Goal: Navigation & Orientation: Find specific page/section

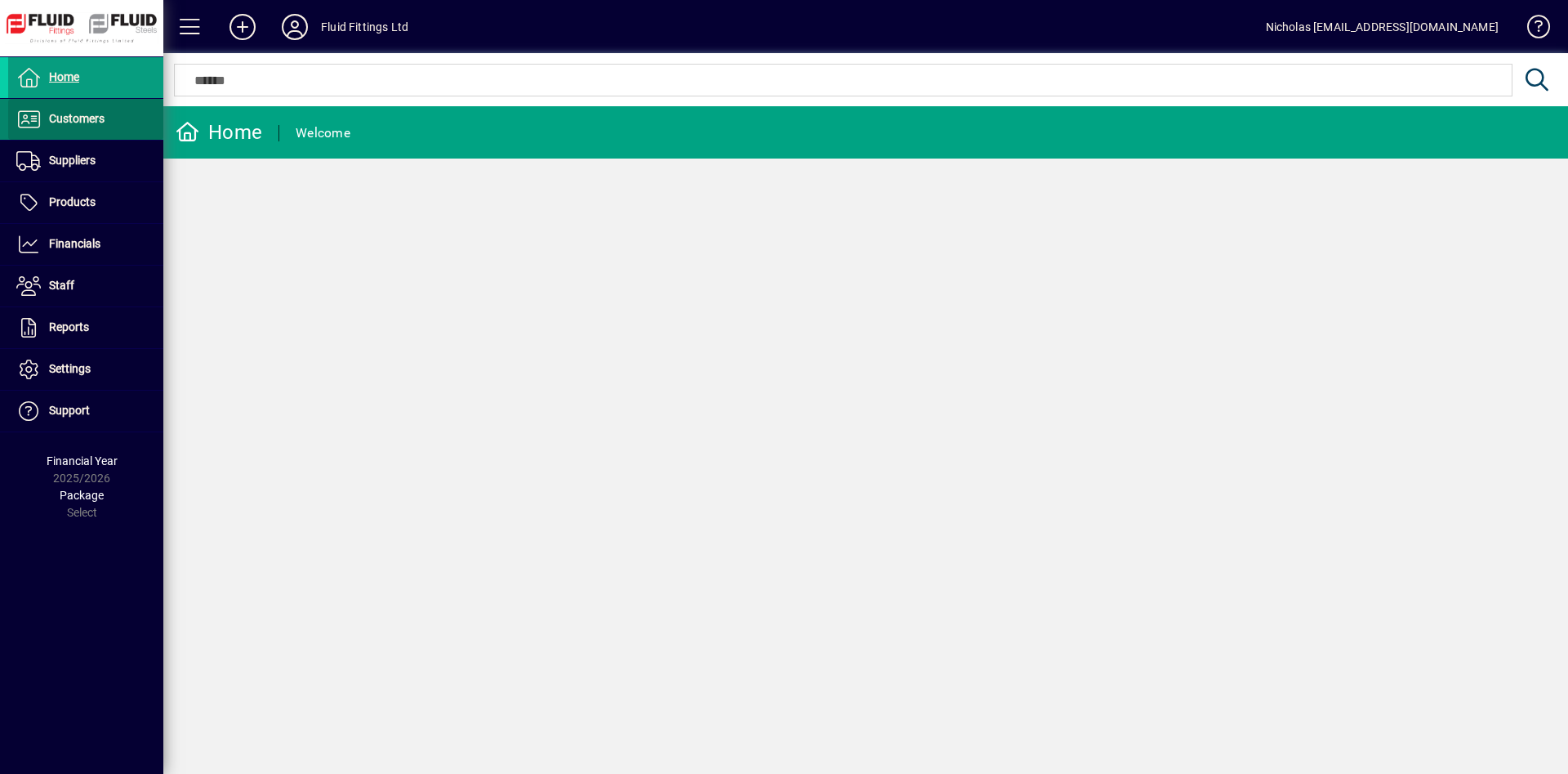
click at [140, 136] on span at bounding box center [86, 119] width 155 height 39
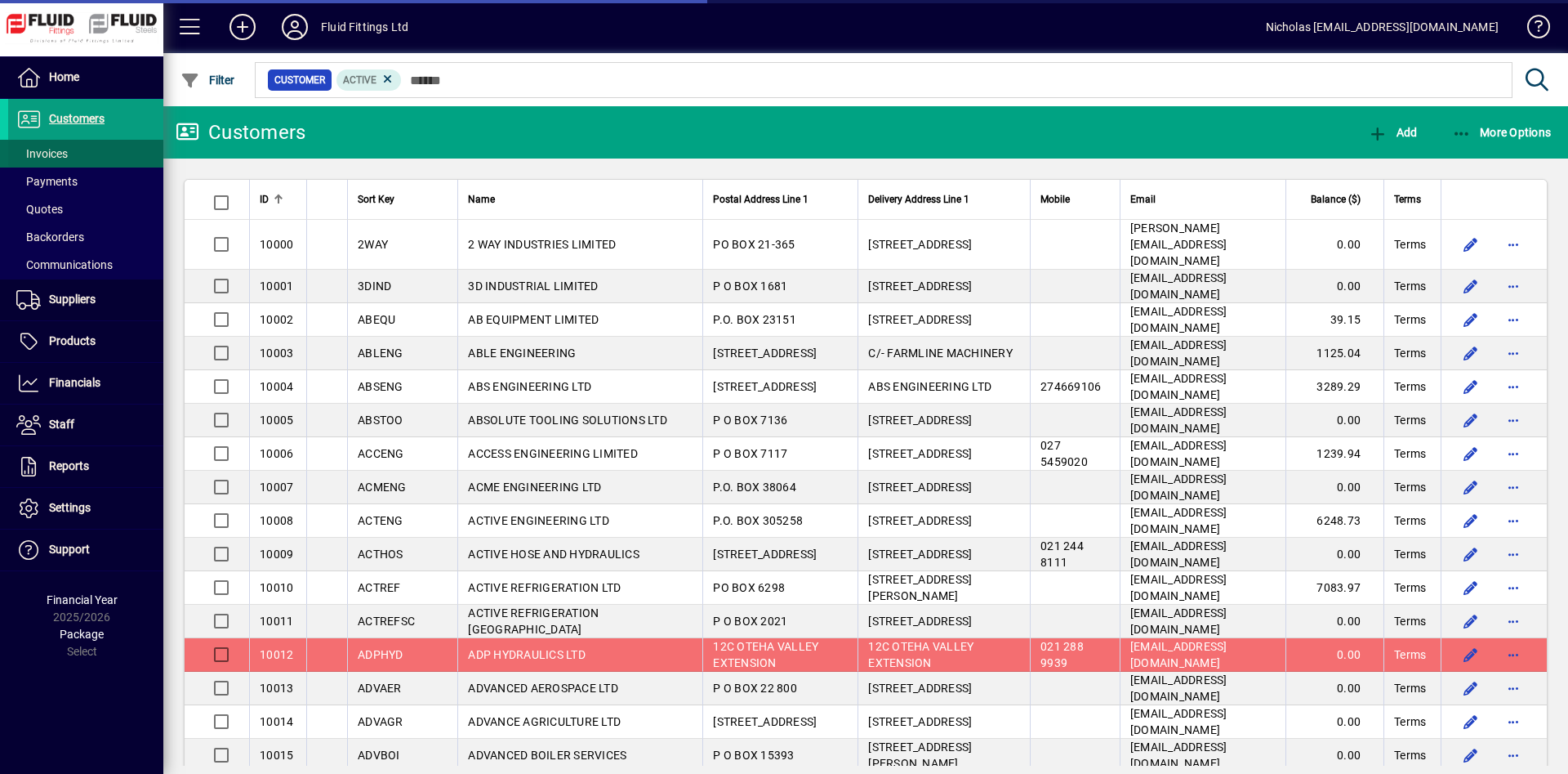
click at [132, 157] on span at bounding box center [86, 154] width 155 height 39
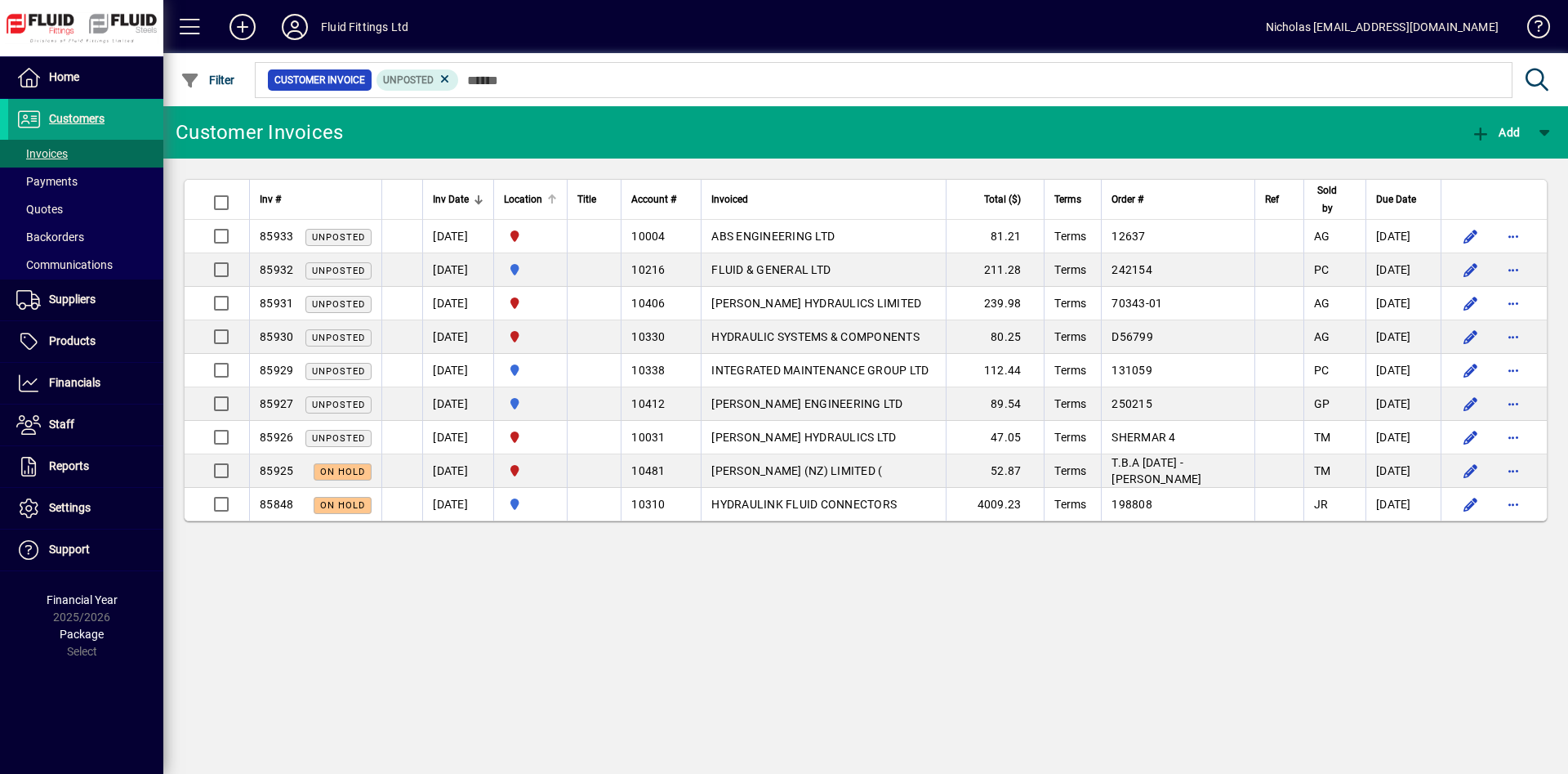
click at [557, 198] on div "Location" at bounding box center [530, 198] width 53 height 18
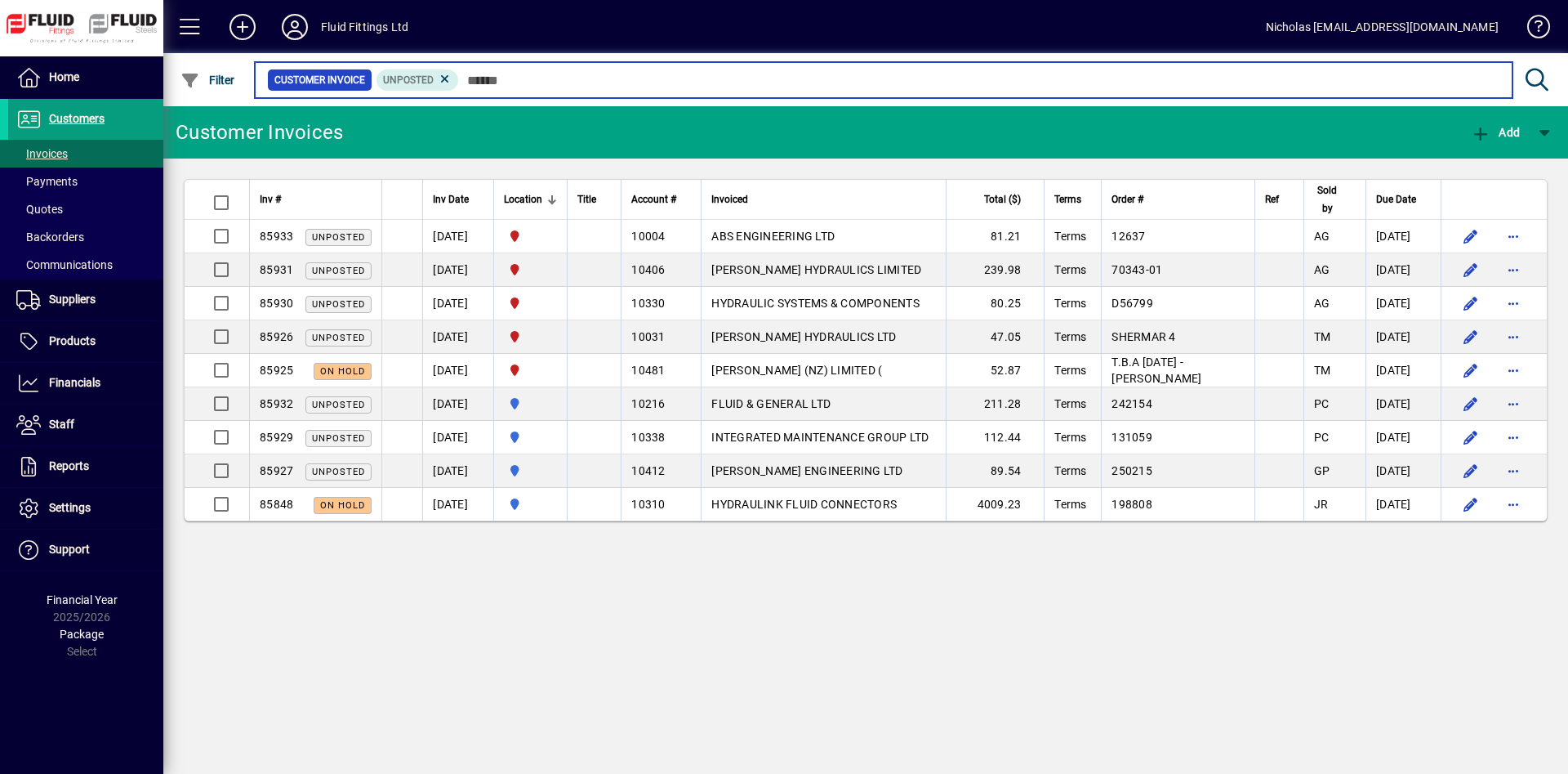
click at [608, 78] on input "text" at bounding box center [979, 80] width 1040 height 23
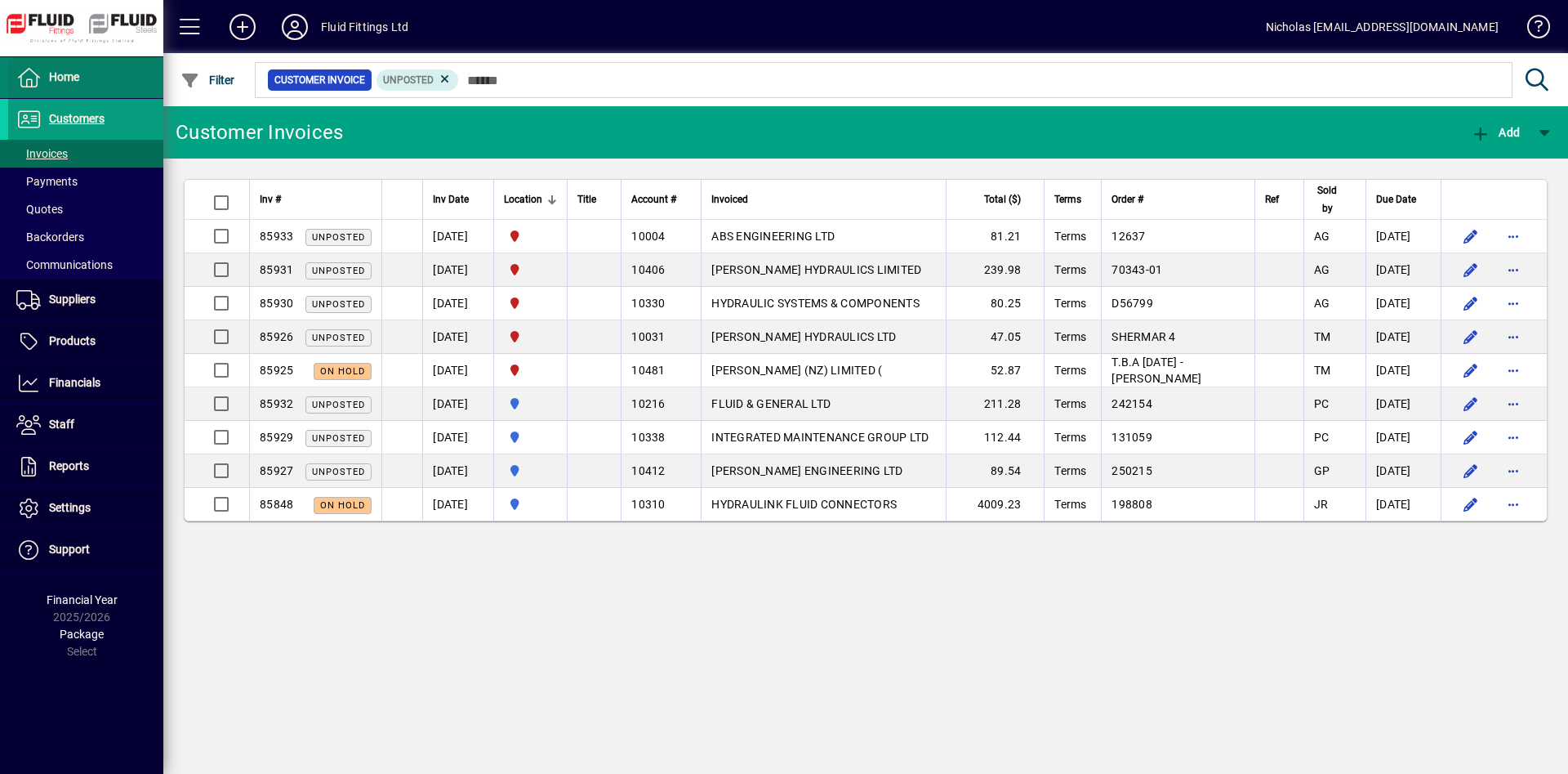
click at [119, 75] on span at bounding box center [86, 77] width 155 height 39
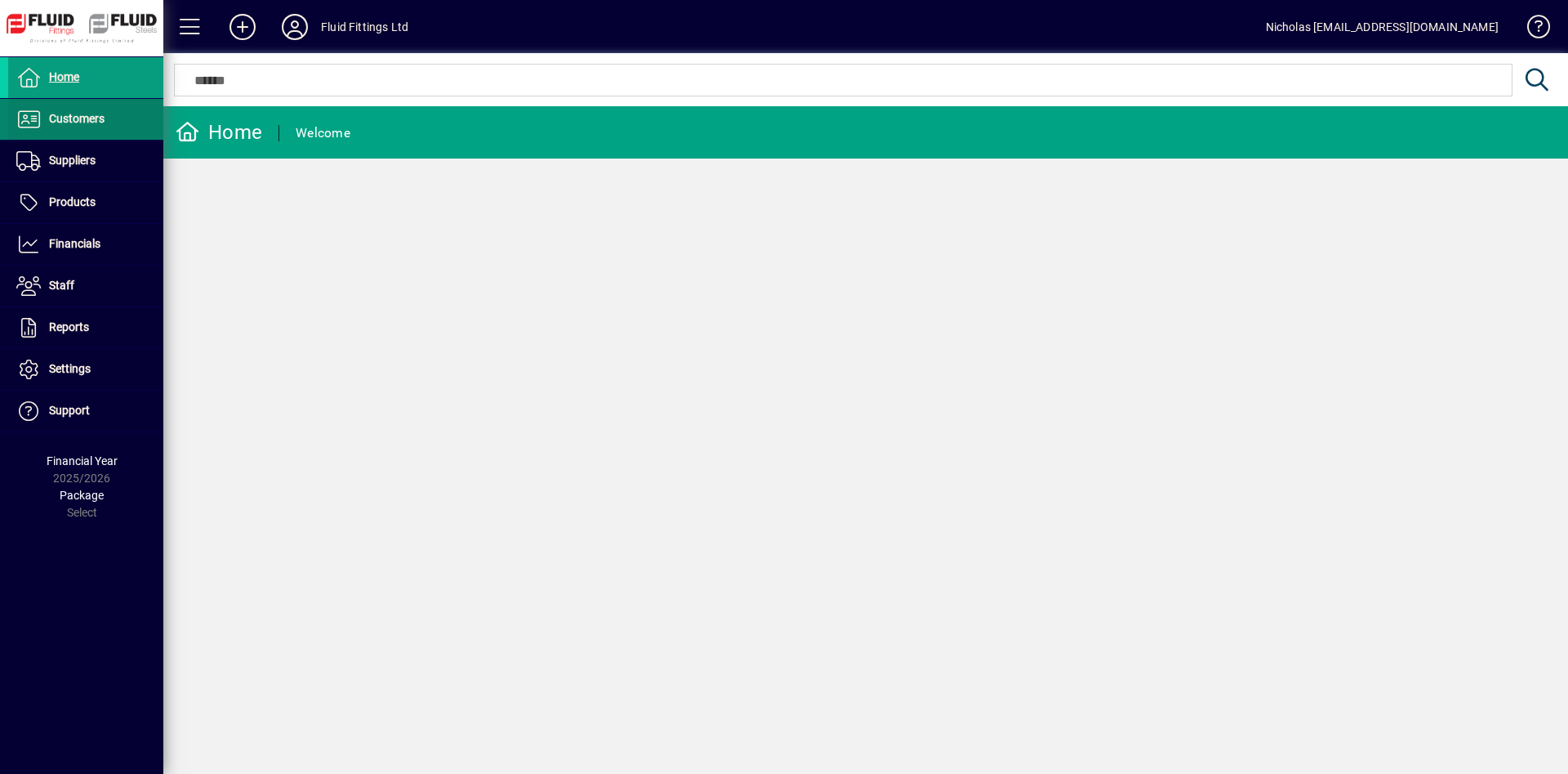
click at [117, 116] on span at bounding box center [86, 119] width 155 height 39
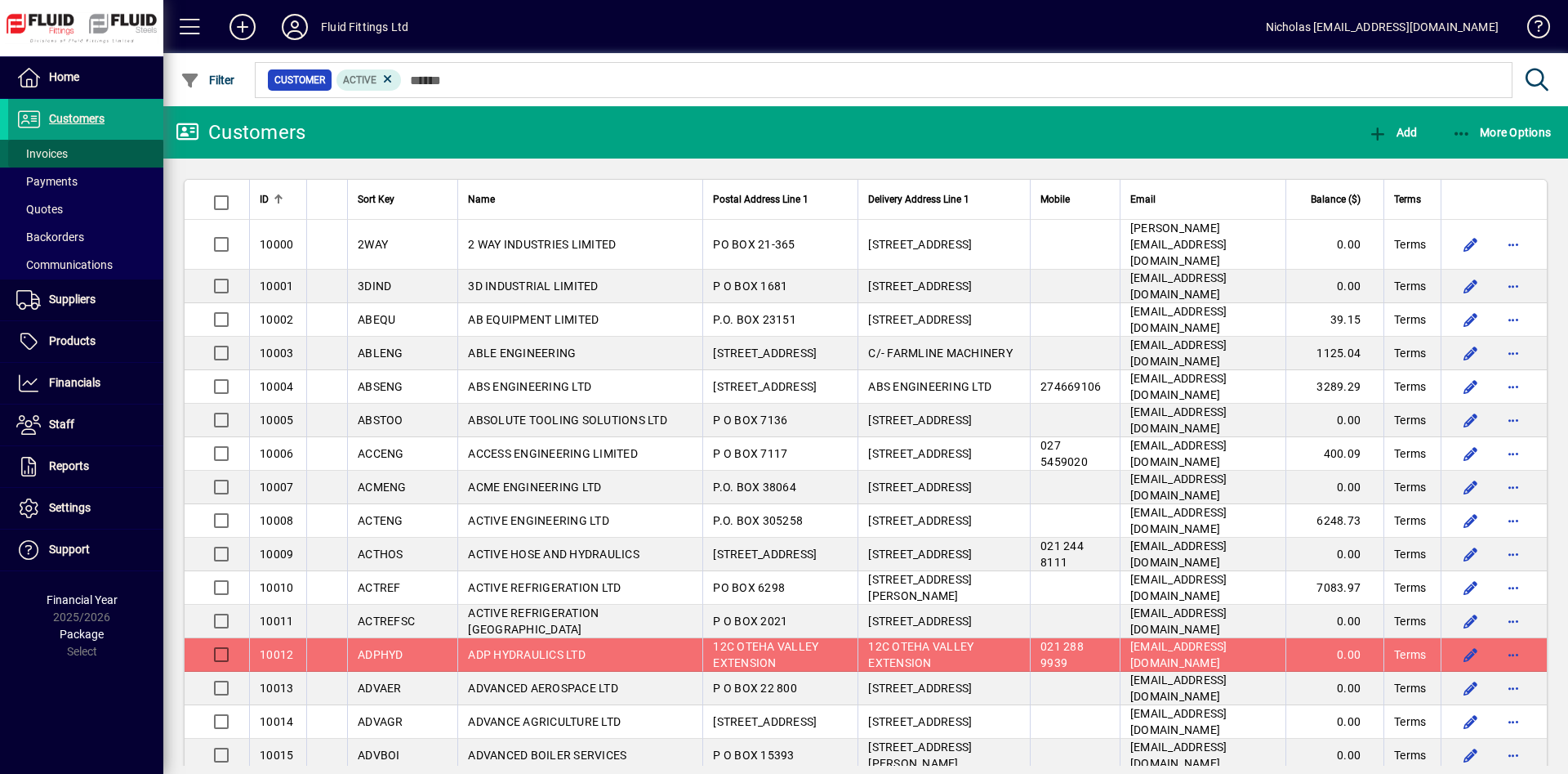
click at [103, 148] on span at bounding box center [86, 154] width 155 height 39
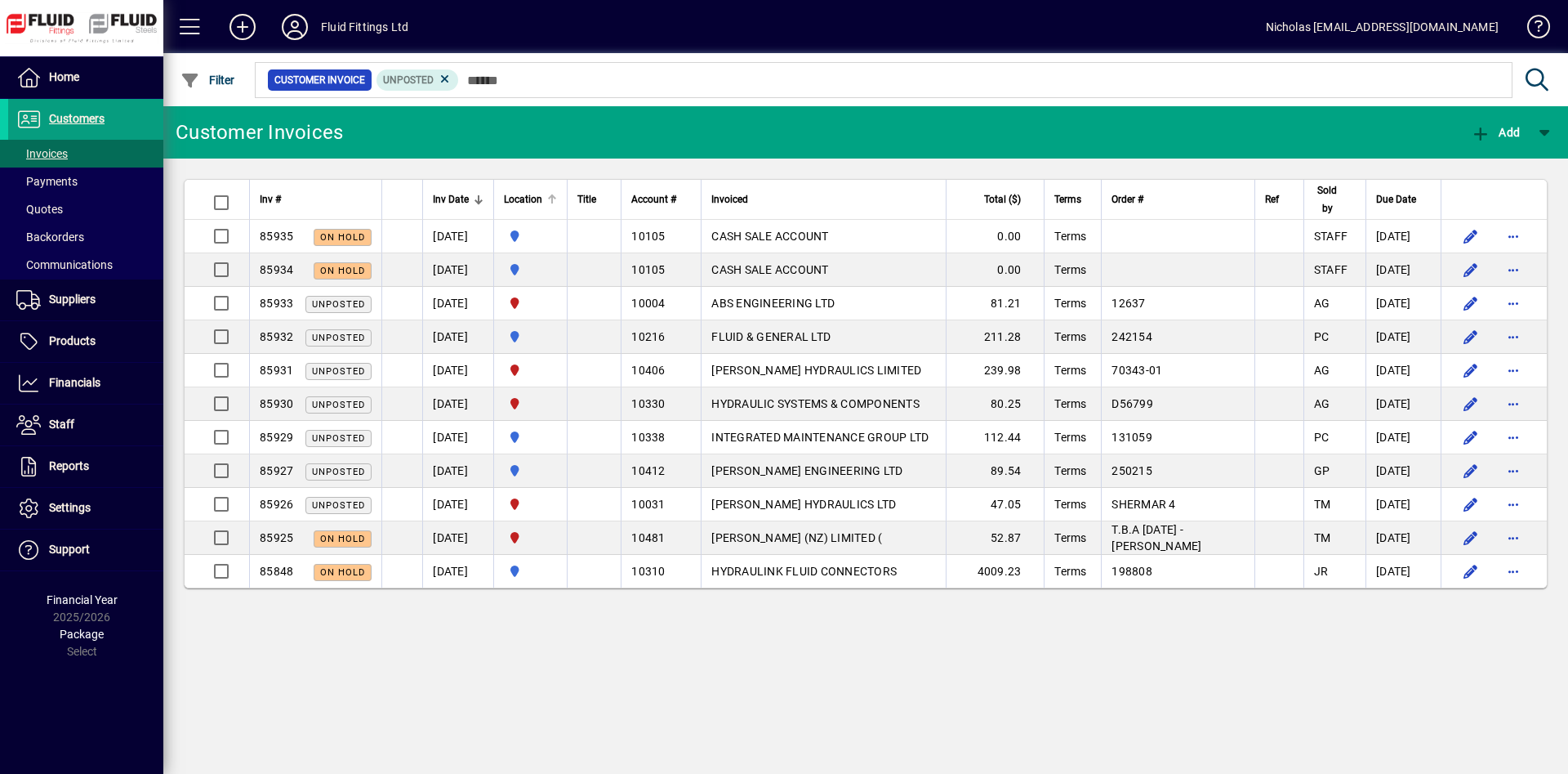
click at [553, 198] on div at bounding box center [550, 197] width 5 height 5
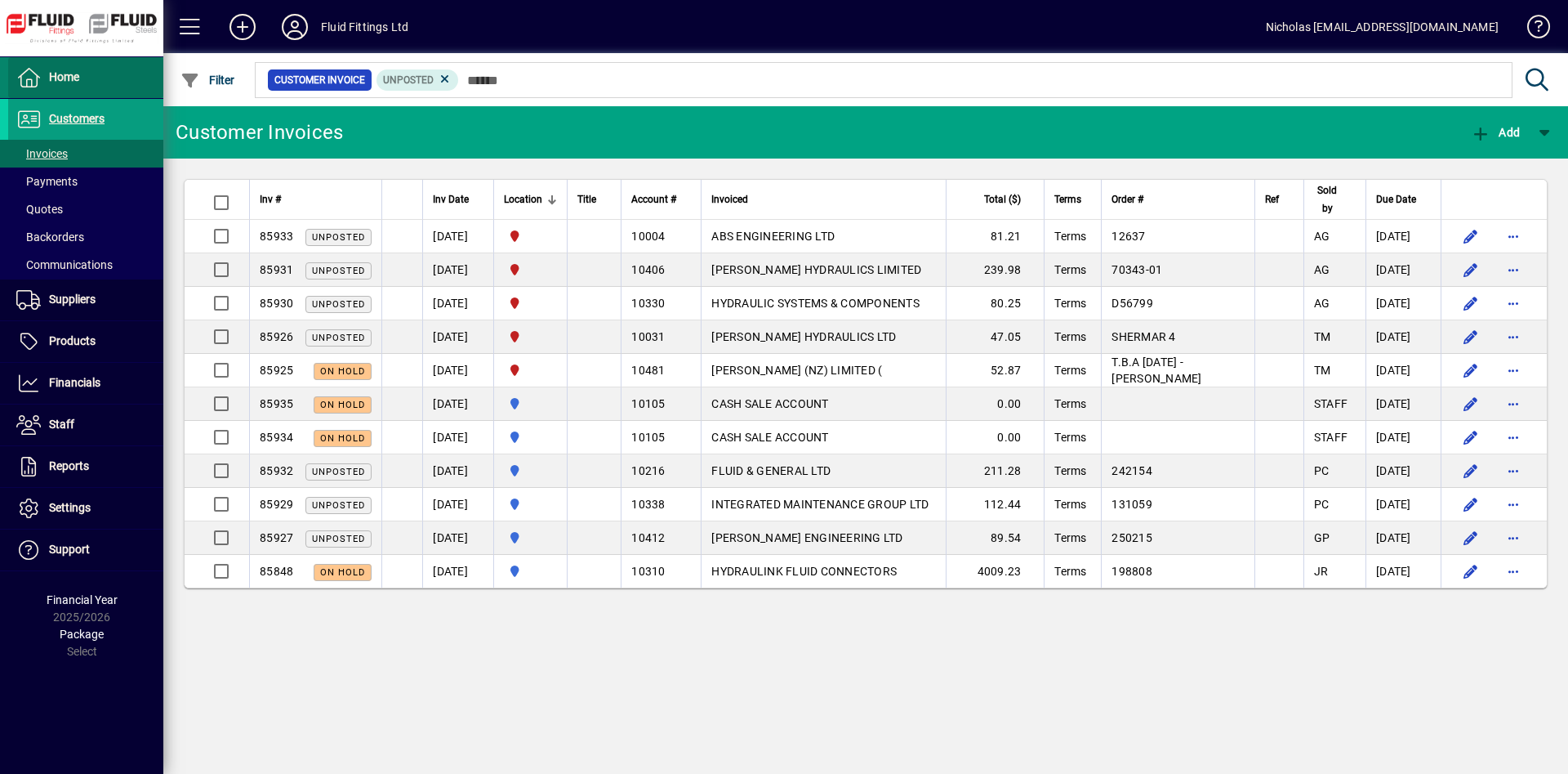
click at [144, 88] on span at bounding box center [86, 77] width 155 height 39
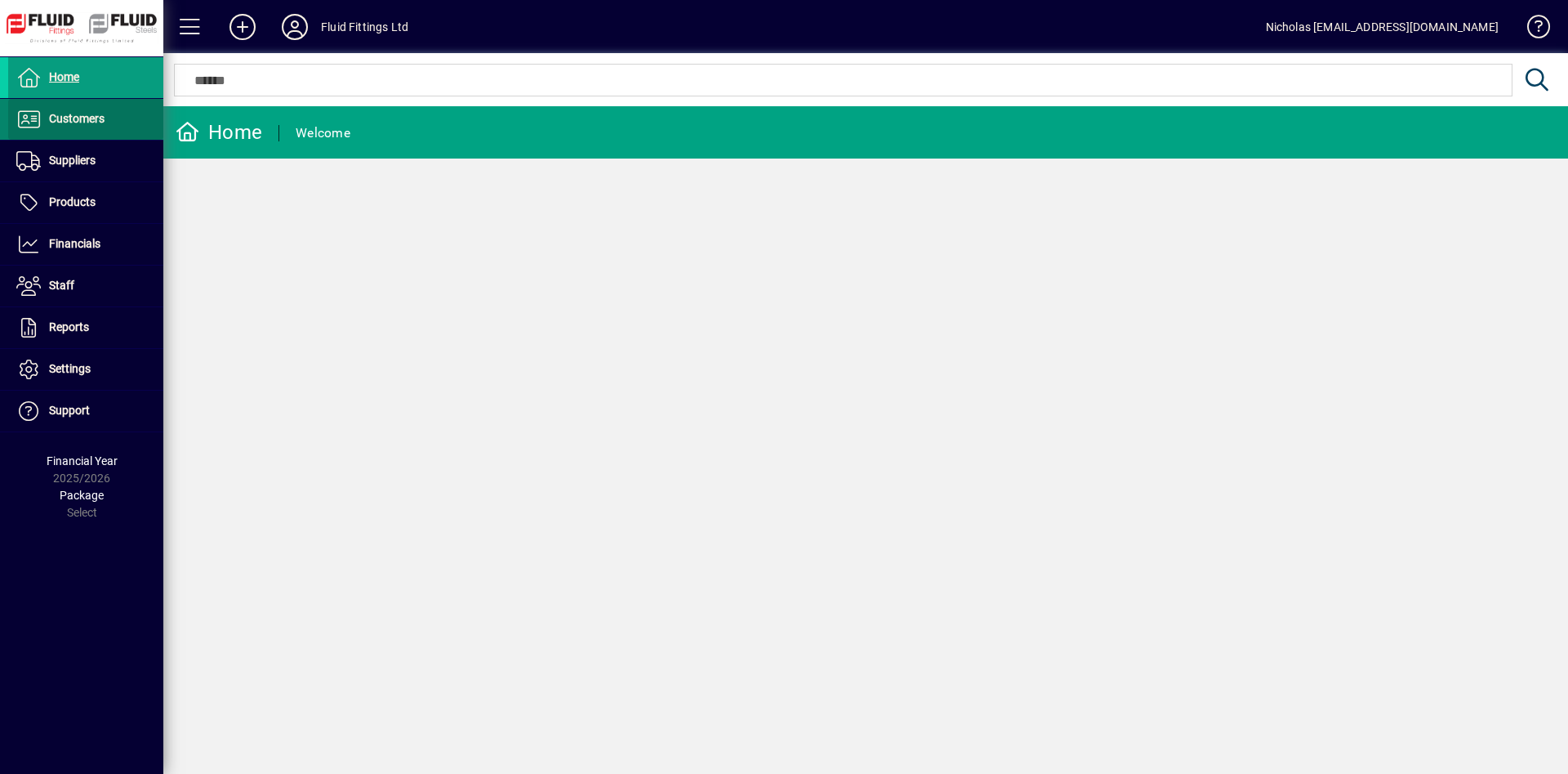
click at [124, 124] on span at bounding box center [86, 119] width 155 height 39
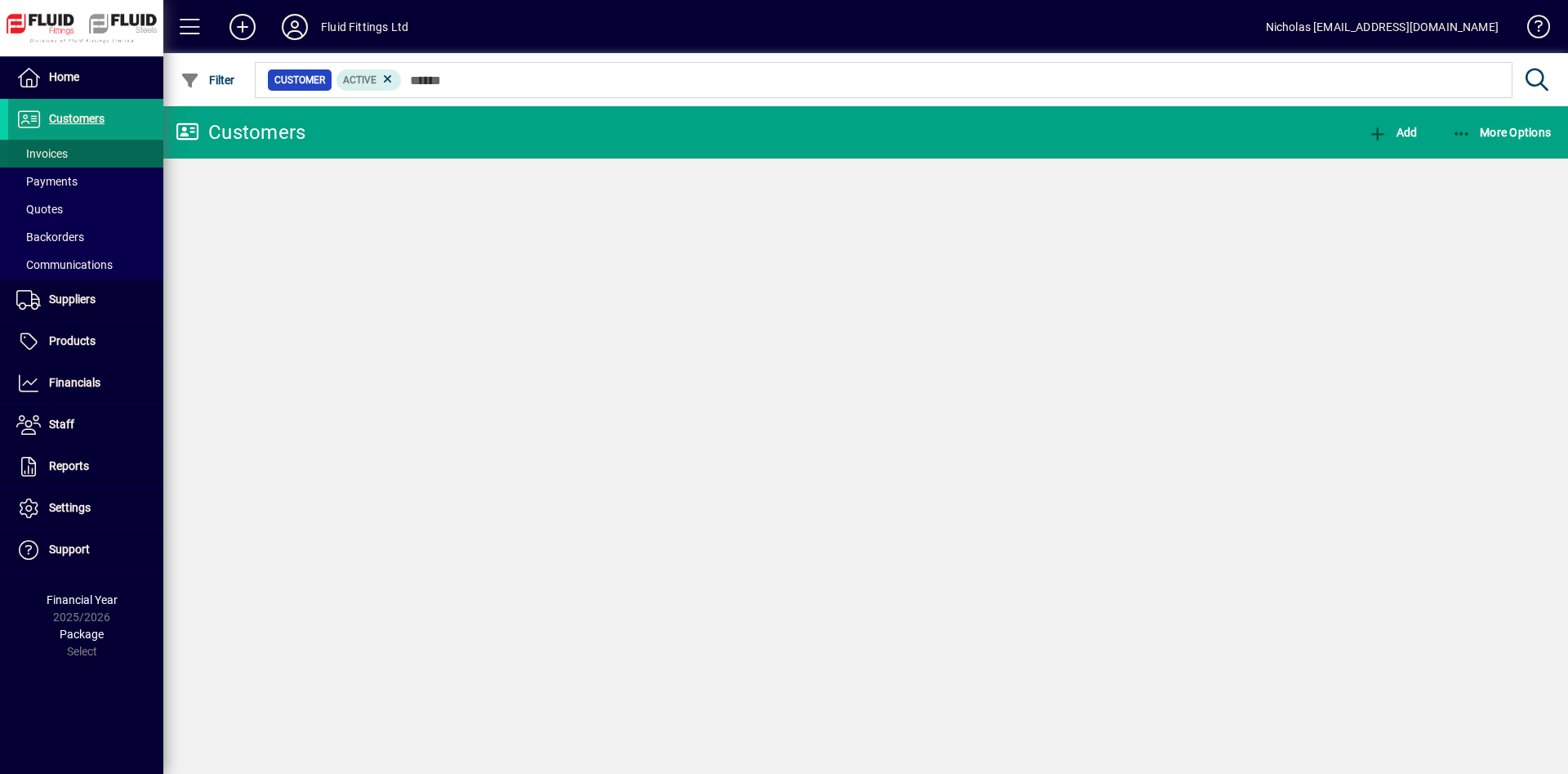
click at [115, 153] on span at bounding box center [86, 154] width 155 height 39
